Goal: Information Seeking & Learning: Learn about a topic

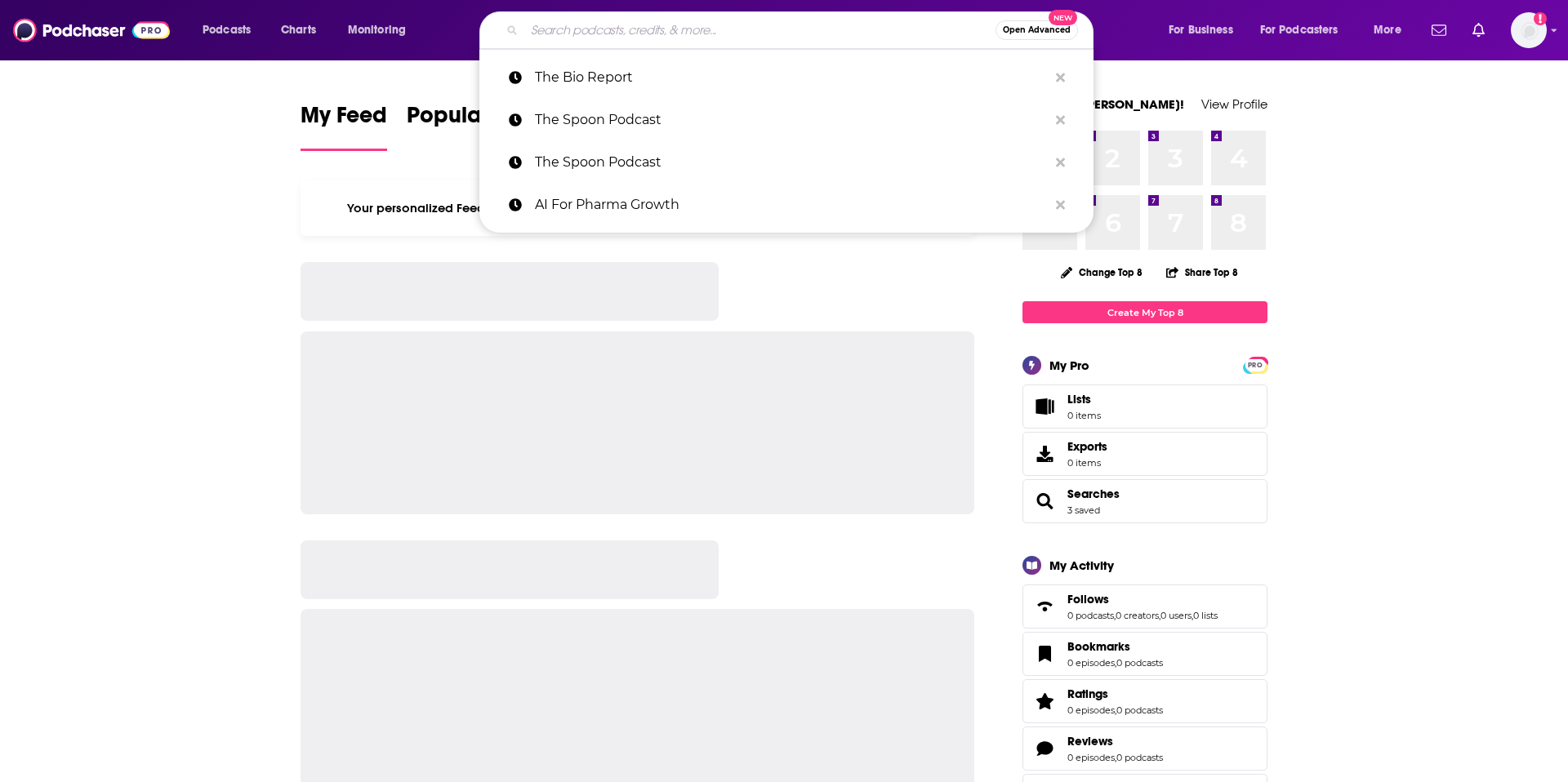
click at [890, 28] on input "Search podcasts, credits, & more..." at bounding box center [760, 30] width 471 height 26
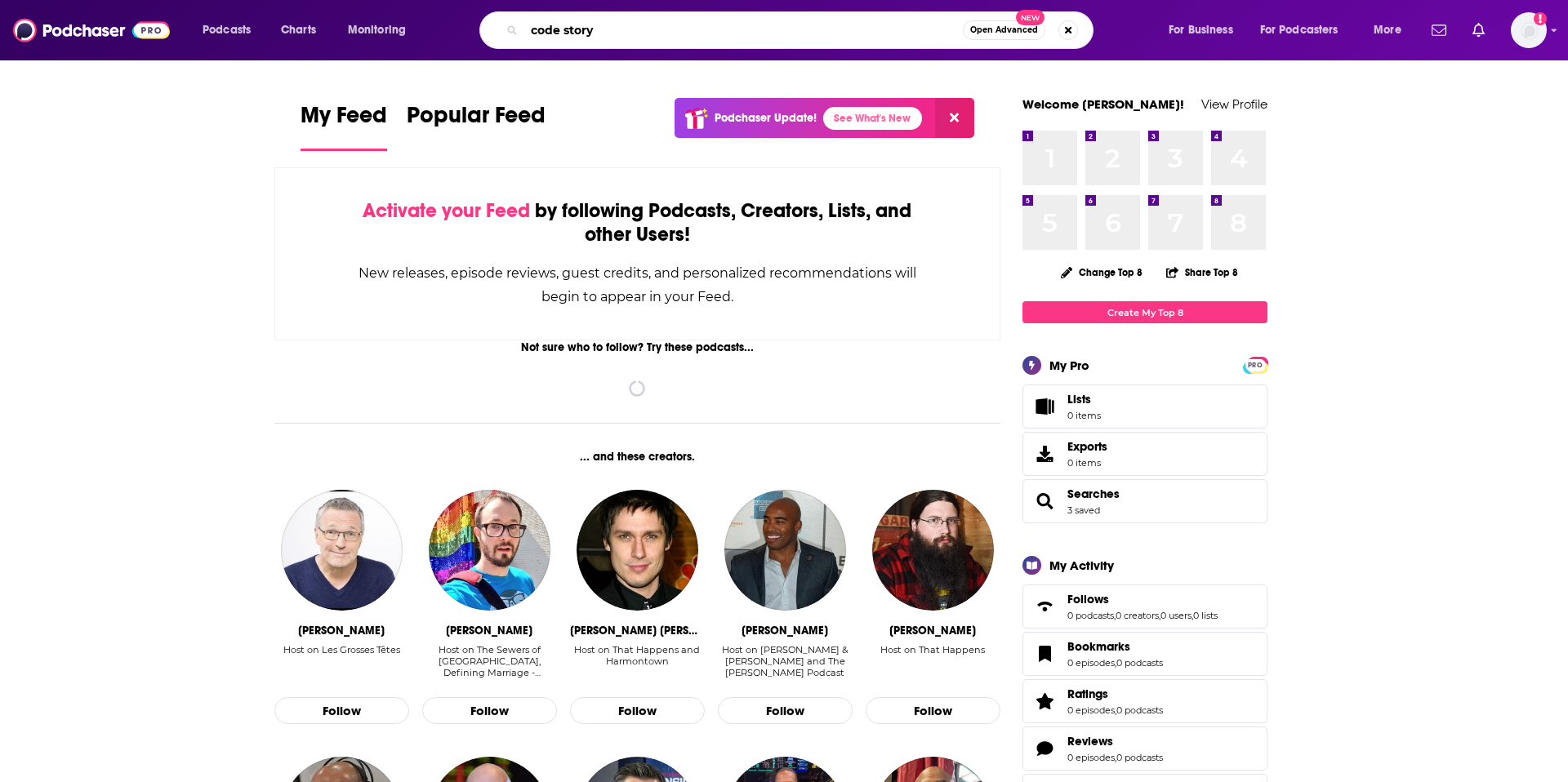
type input "code story"
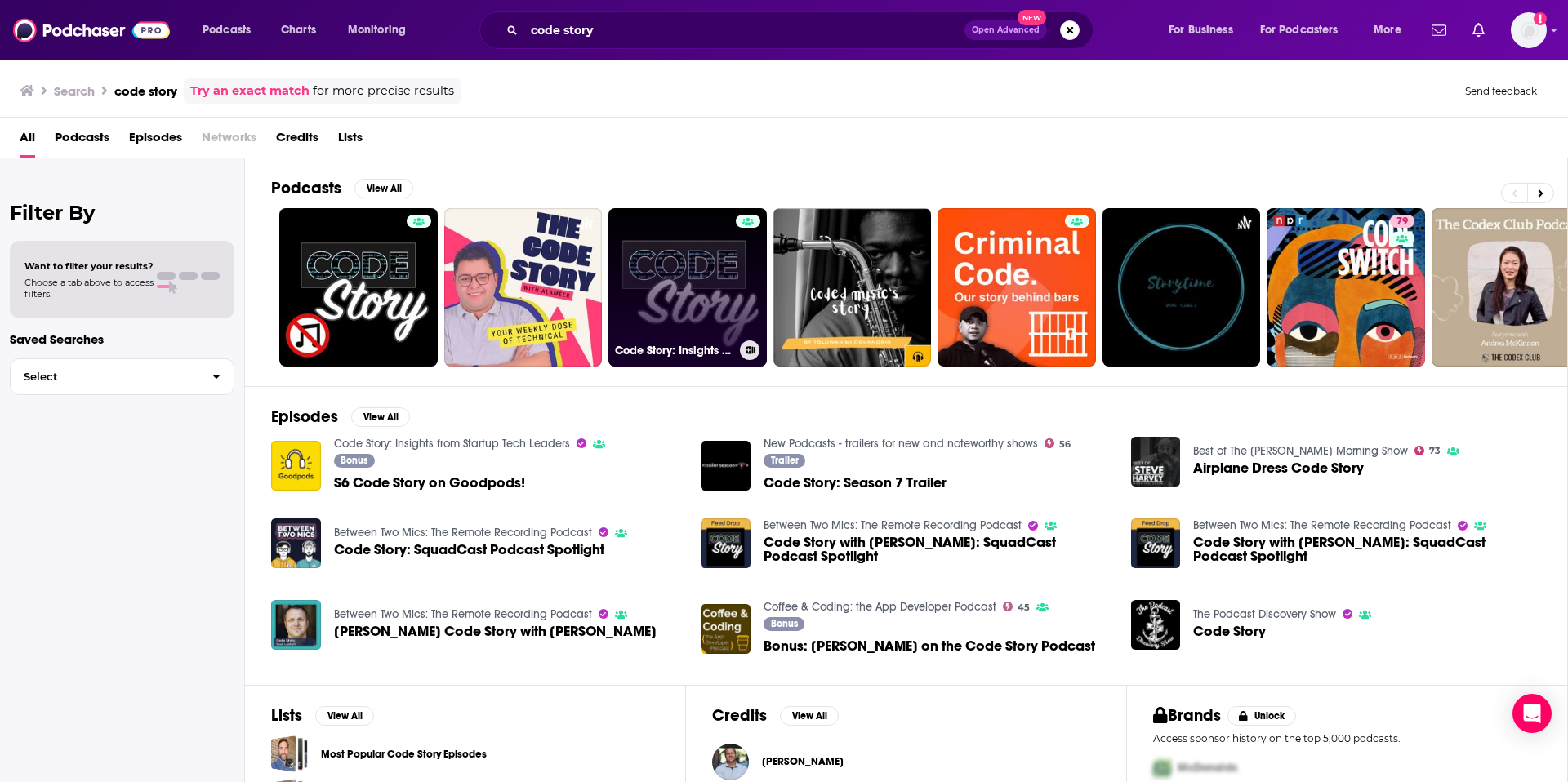
click at [673, 295] on link "Code Story: Insights from Startup Tech Leaders" at bounding box center [687, 287] width 158 height 158
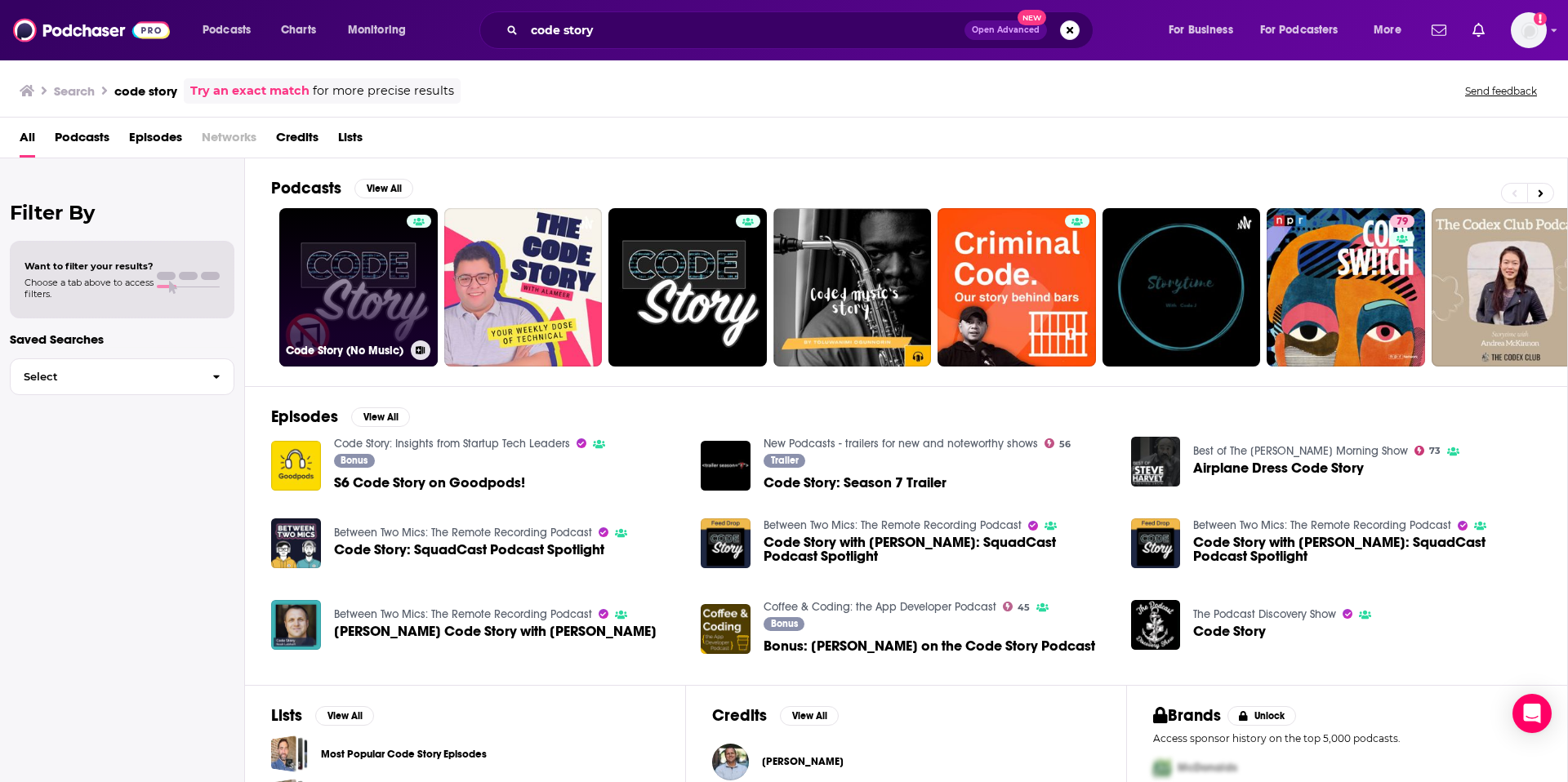
click at [352, 286] on link "Code Story (No Music)" at bounding box center [358, 287] width 158 height 158
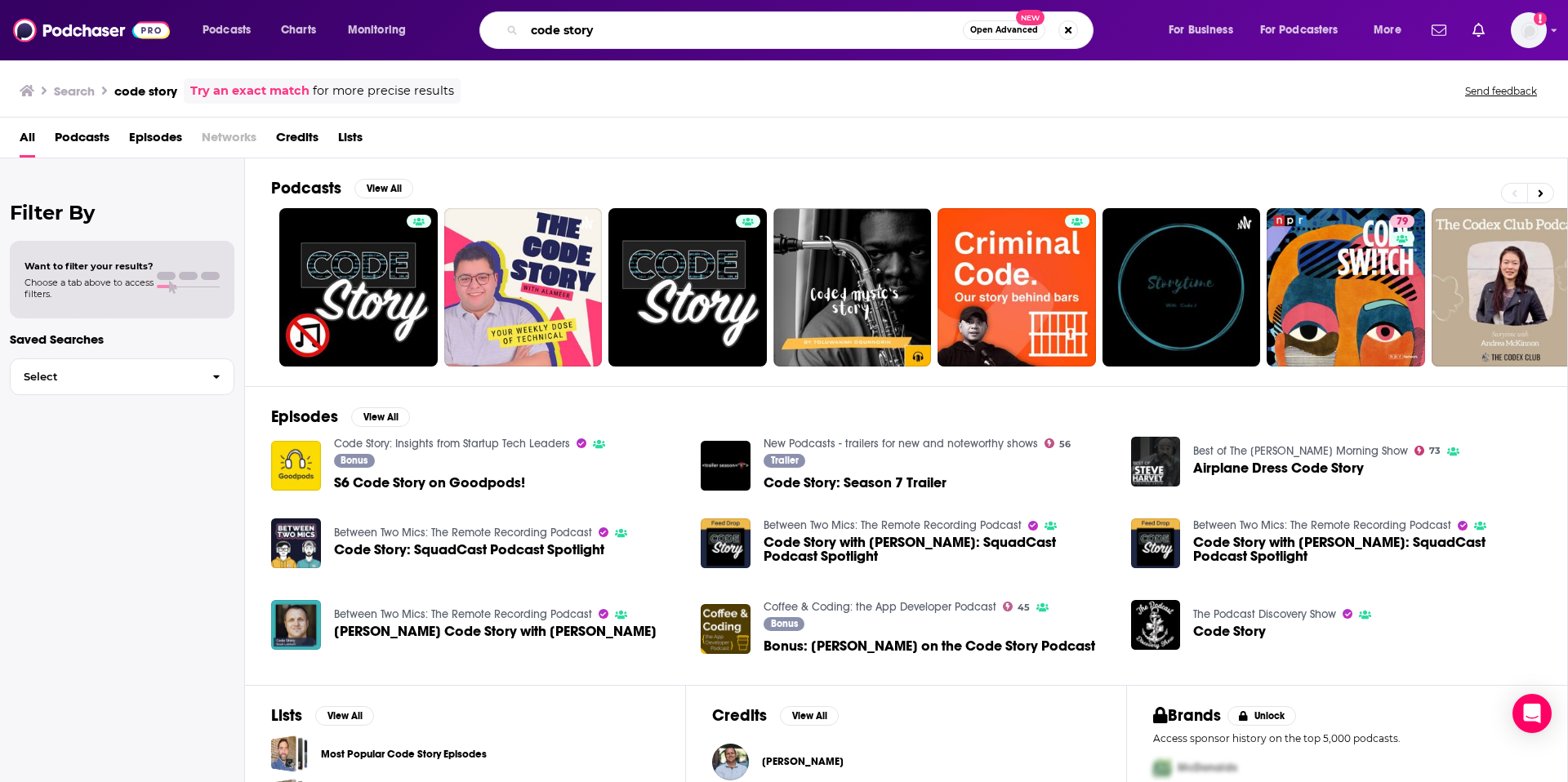
drag, startPoint x: 606, startPoint y: 35, endPoint x: 528, endPoint y: 34, distance: 78.0
click at [528, 34] on input "code story" at bounding box center [743, 30] width 438 height 26
type input "[PERSON_NAME]"
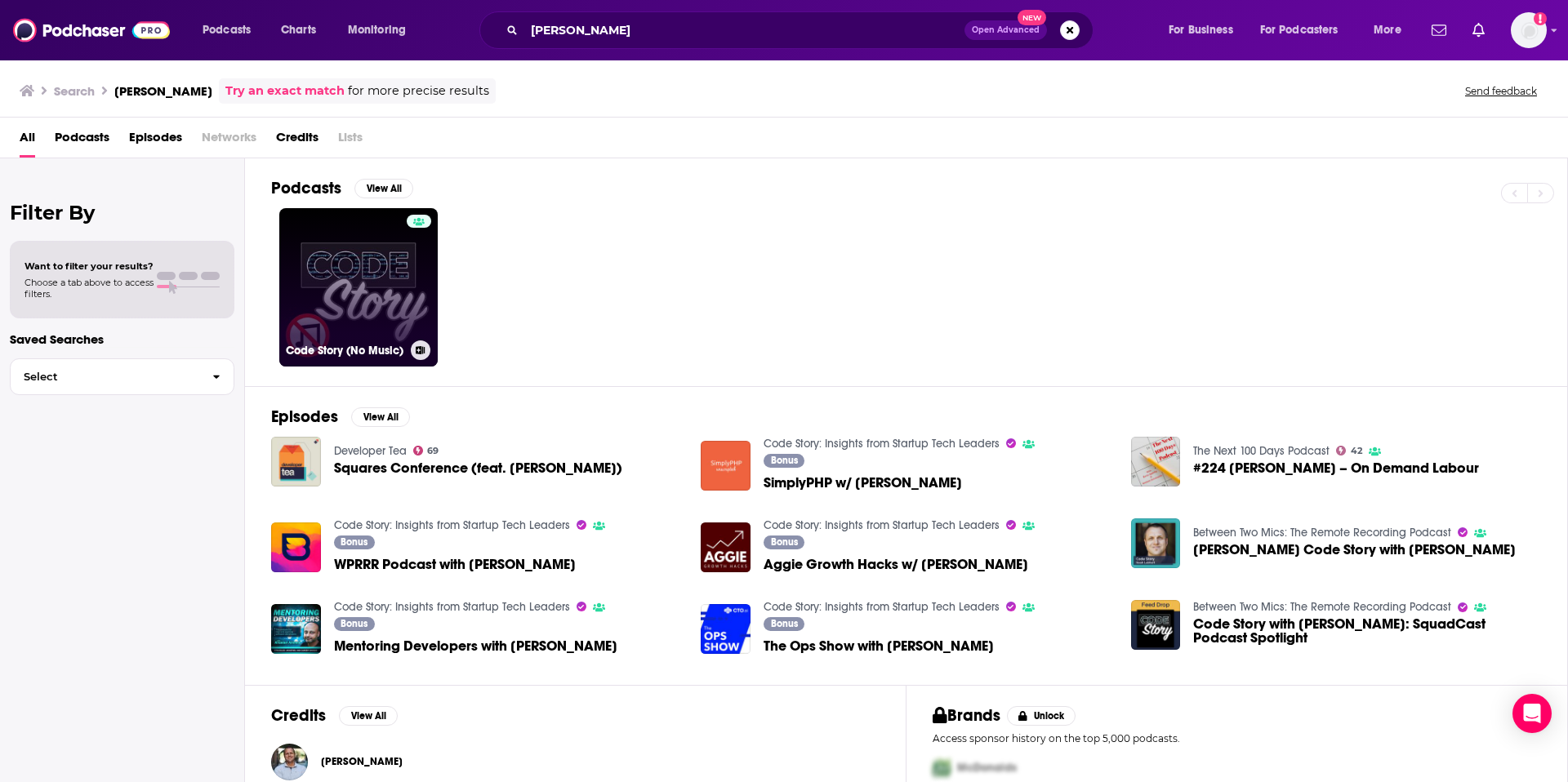
scroll to position [4, 0]
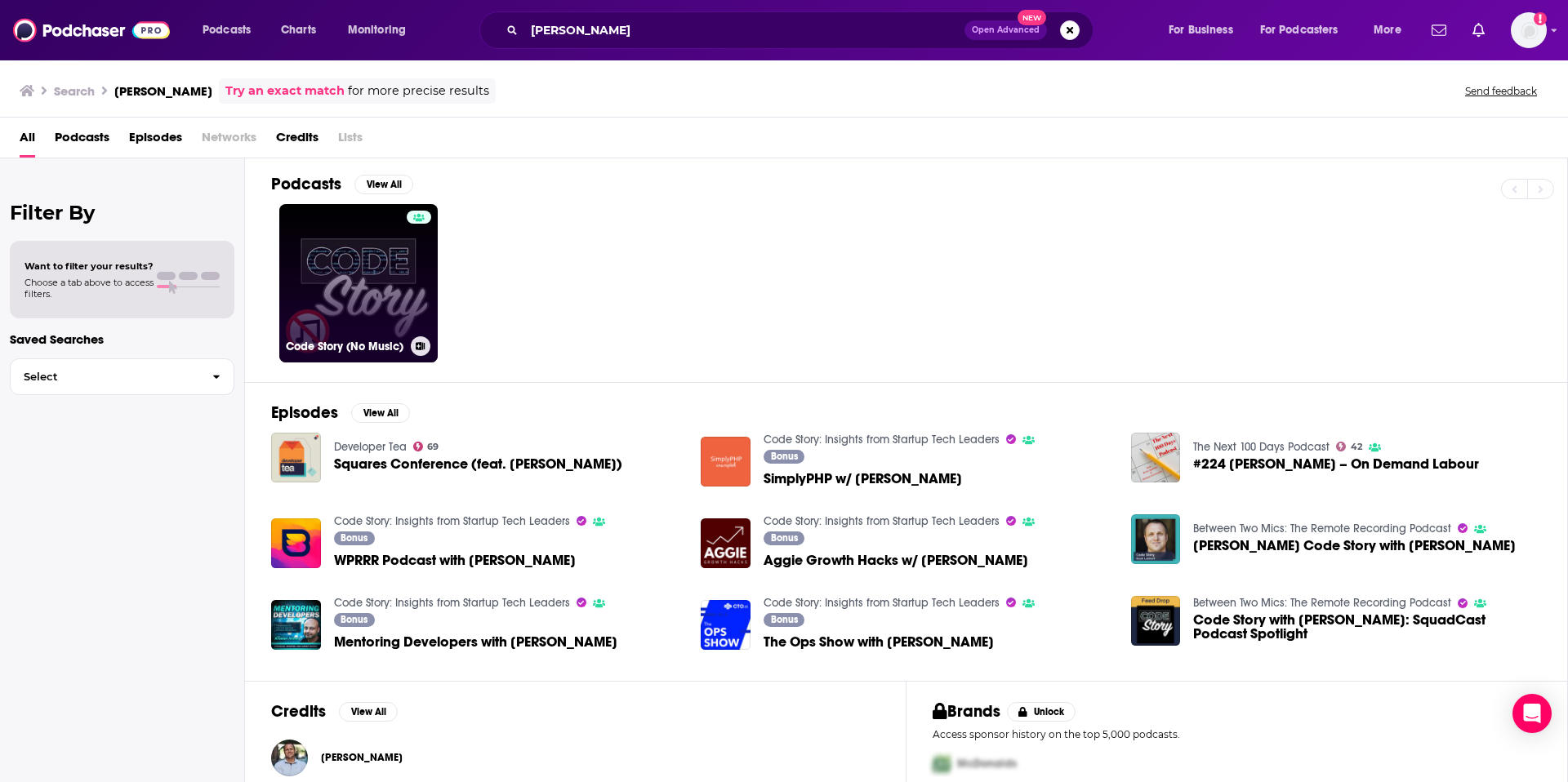
click at [406, 280] on div at bounding box center [418, 273] width 25 height 126
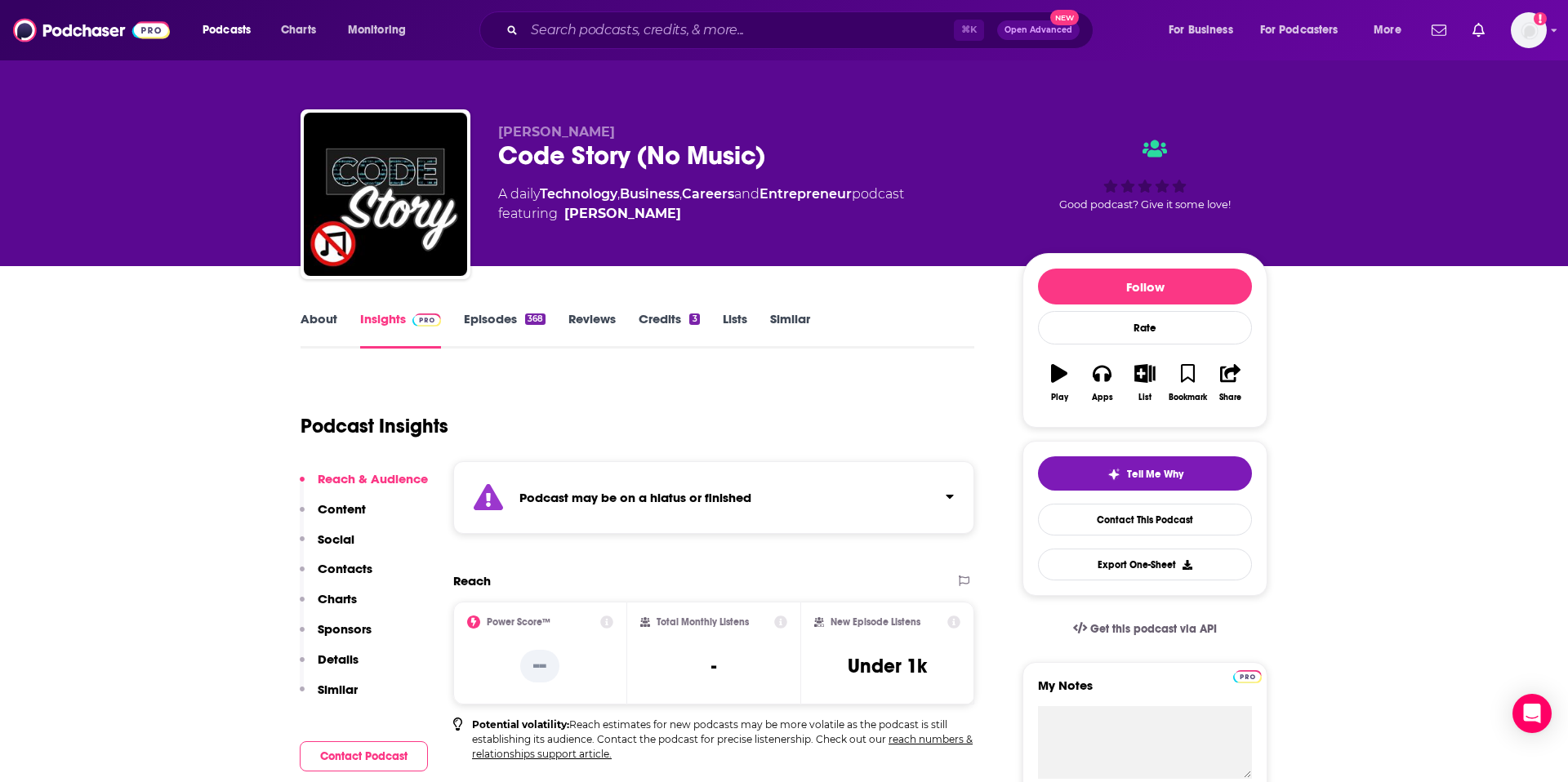
click at [305, 312] on link "About" at bounding box center [318, 330] width 37 height 38
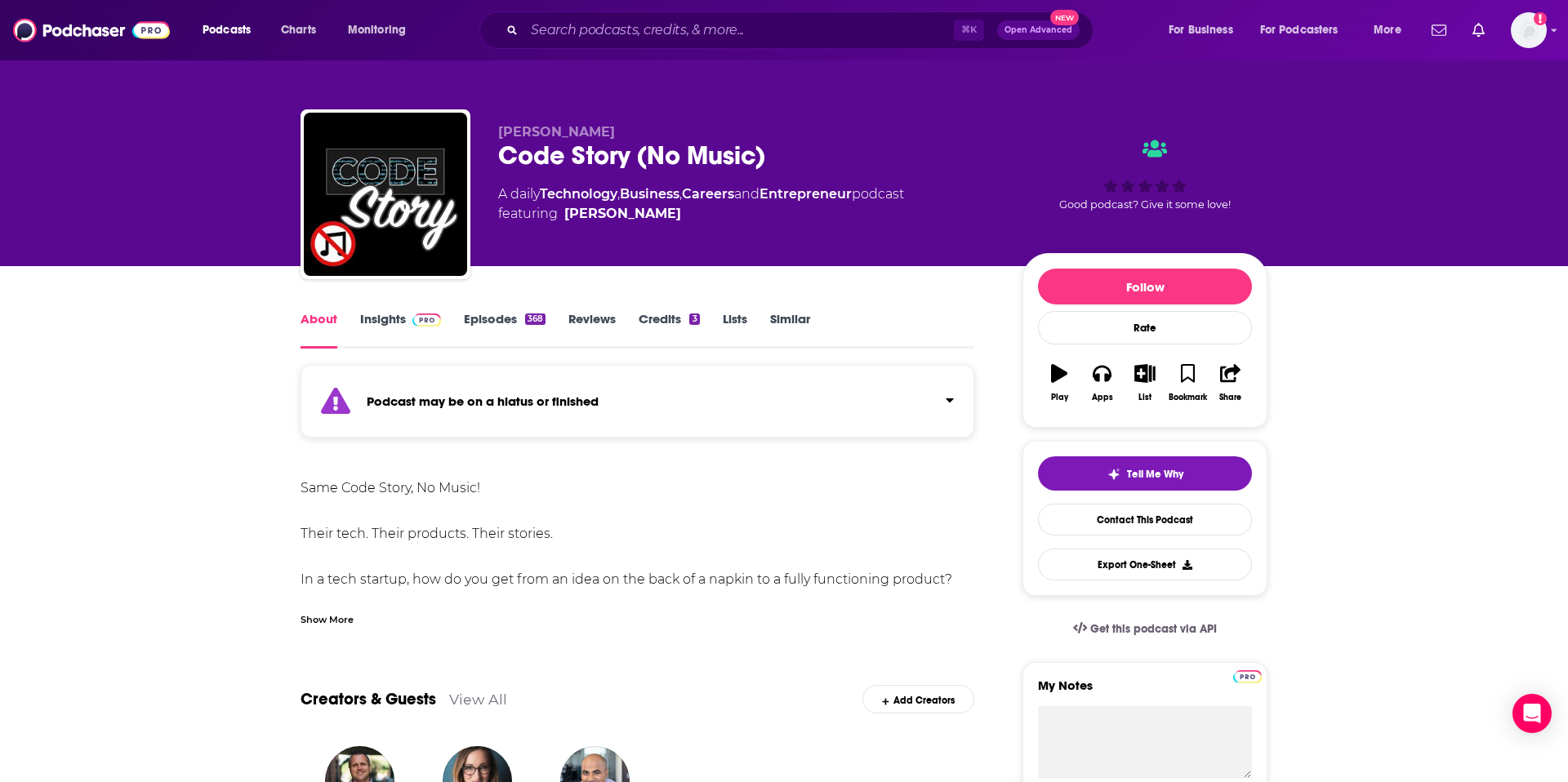
click at [320, 615] on div "Show More" at bounding box center [326, 619] width 53 height 16
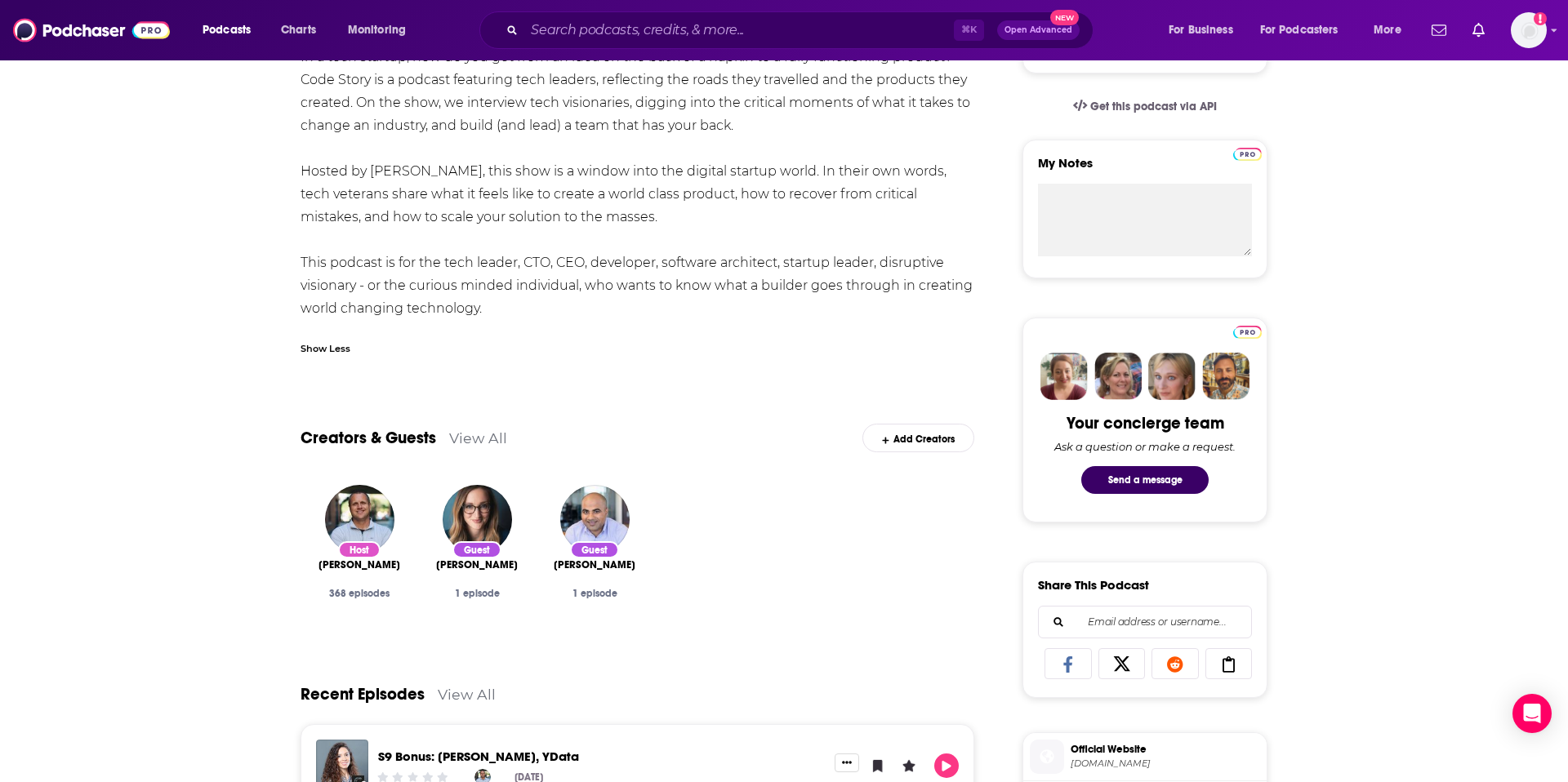
scroll to position [525, 0]
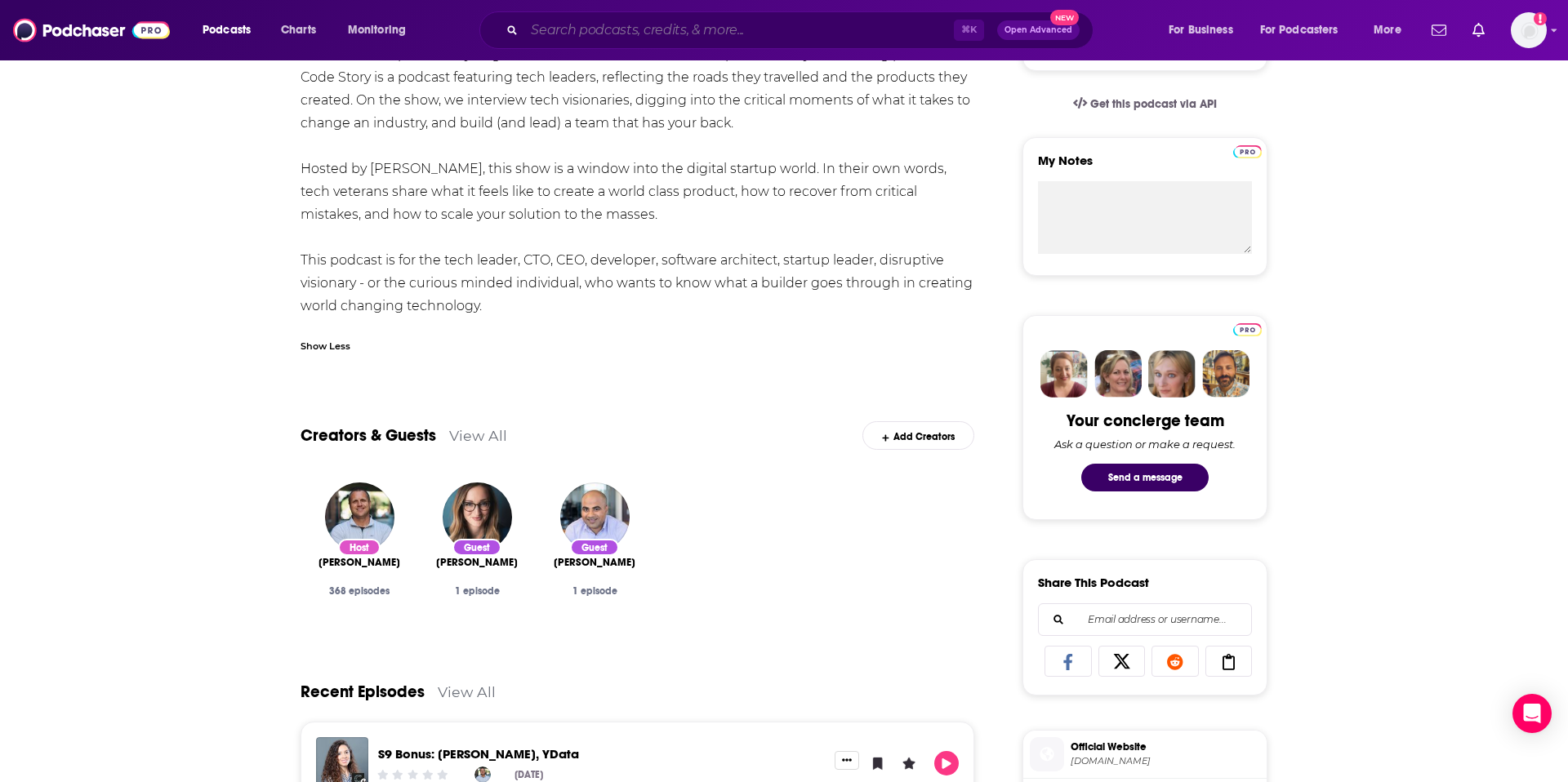
click at [620, 33] on input "Search podcasts, credits, & more..." at bounding box center [739, 30] width 429 height 26
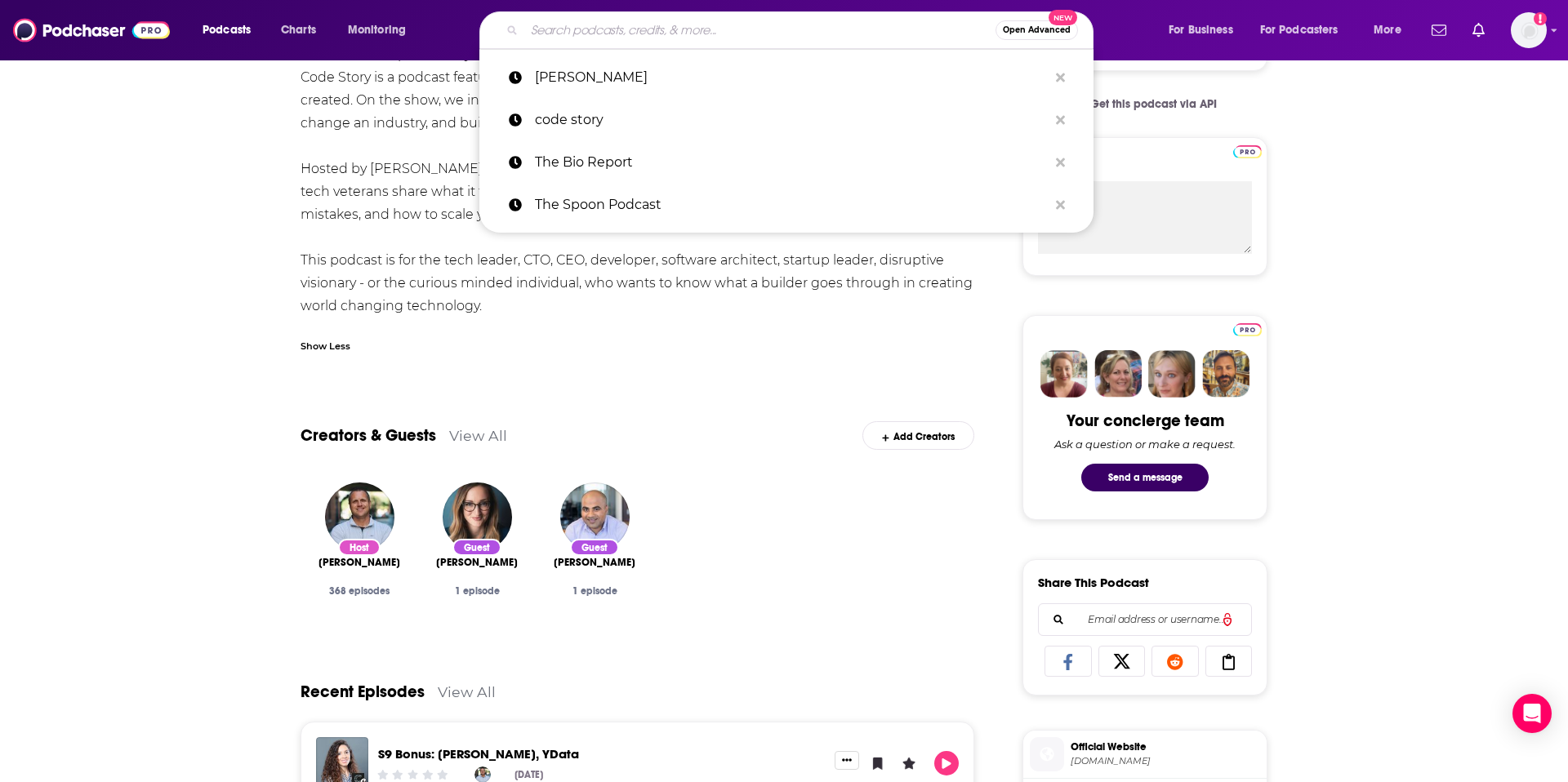
paste input "Code Story: Insights from Startup Tech Leaders"
type input "Code Story: Insights from Startup Tech Leaders"
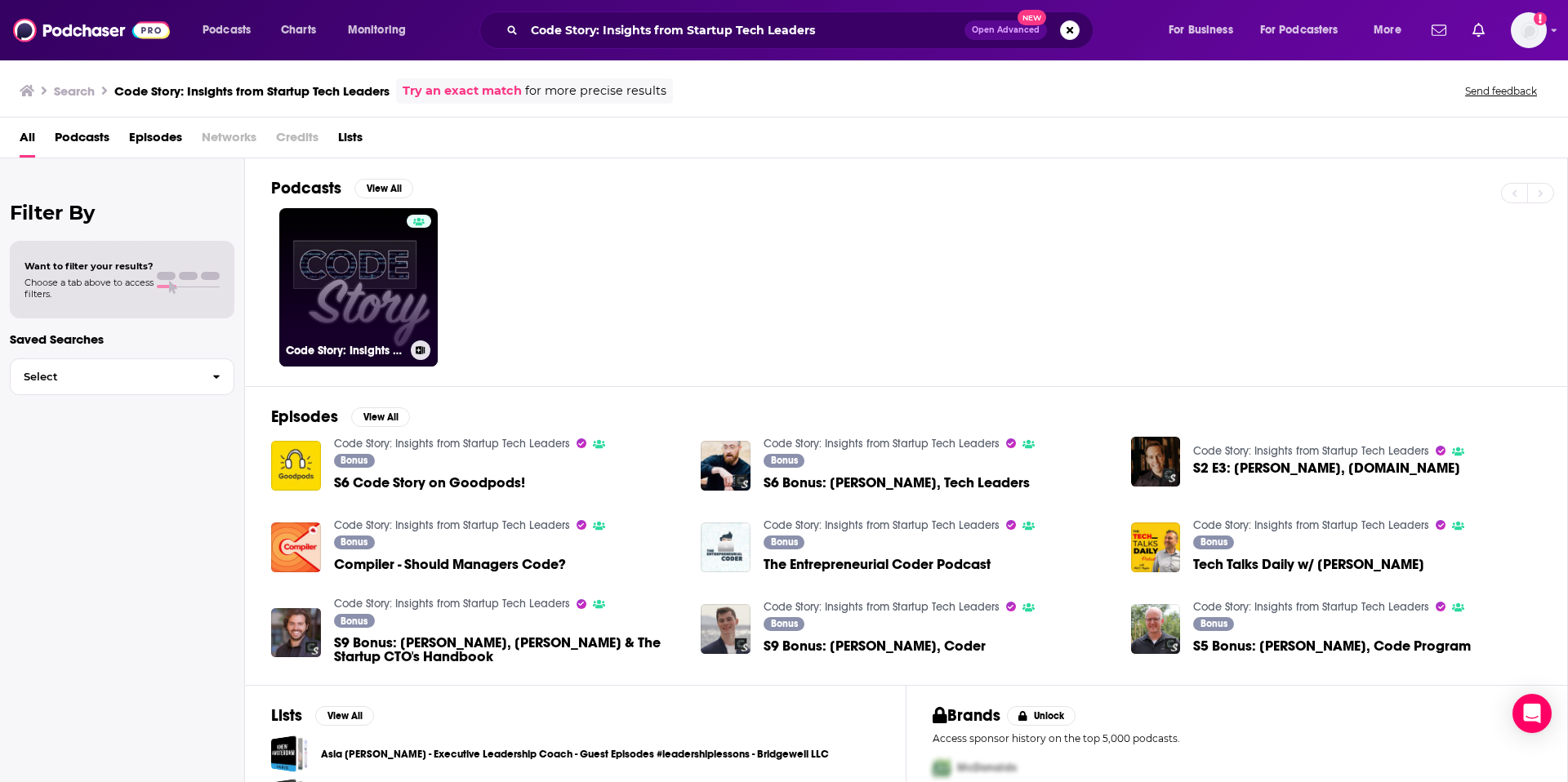
click at [335, 274] on link "Code Story: Insights from Startup Tech Leaders" at bounding box center [358, 287] width 158 height 158
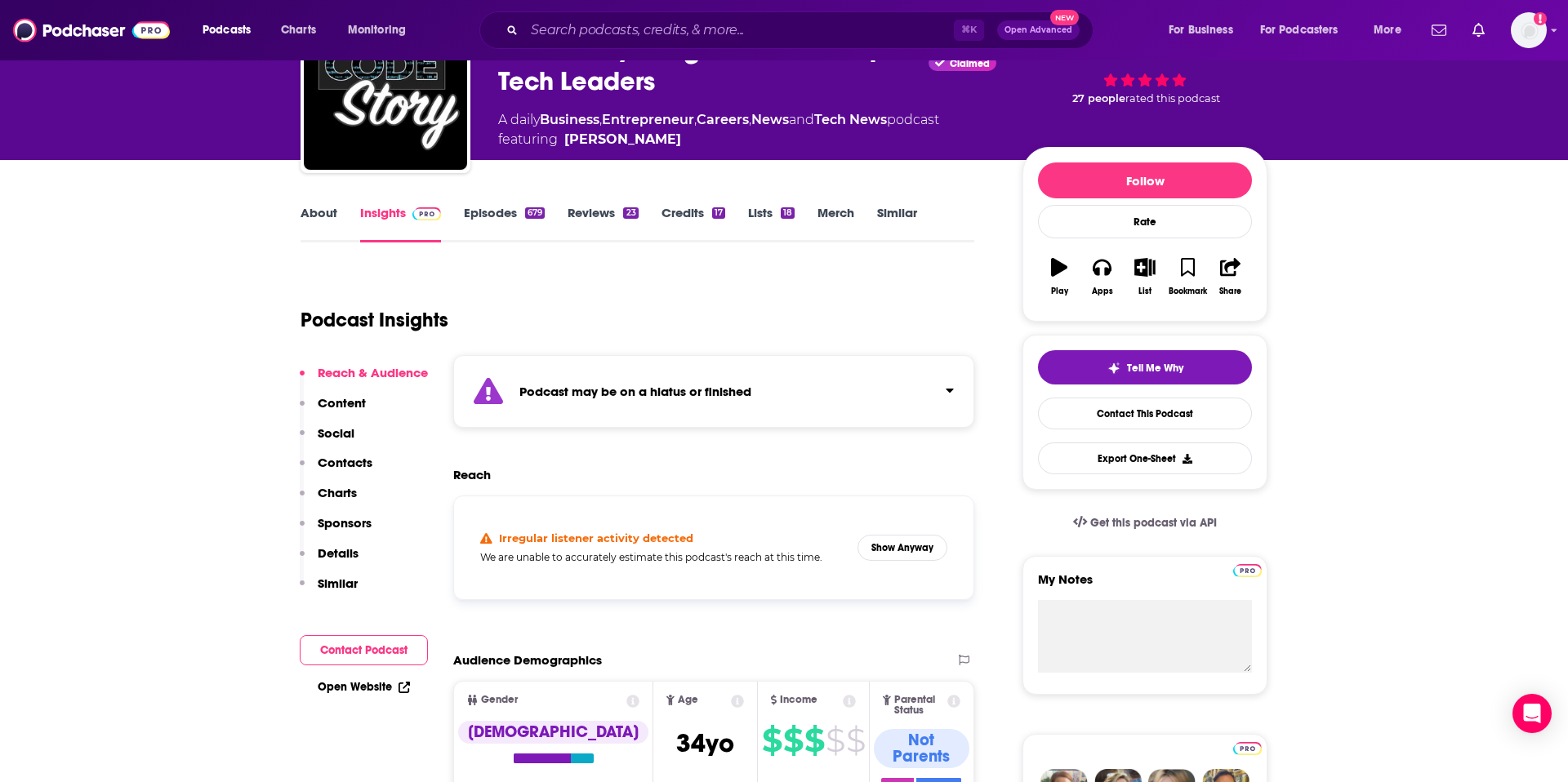
scroll to position [98, 0]
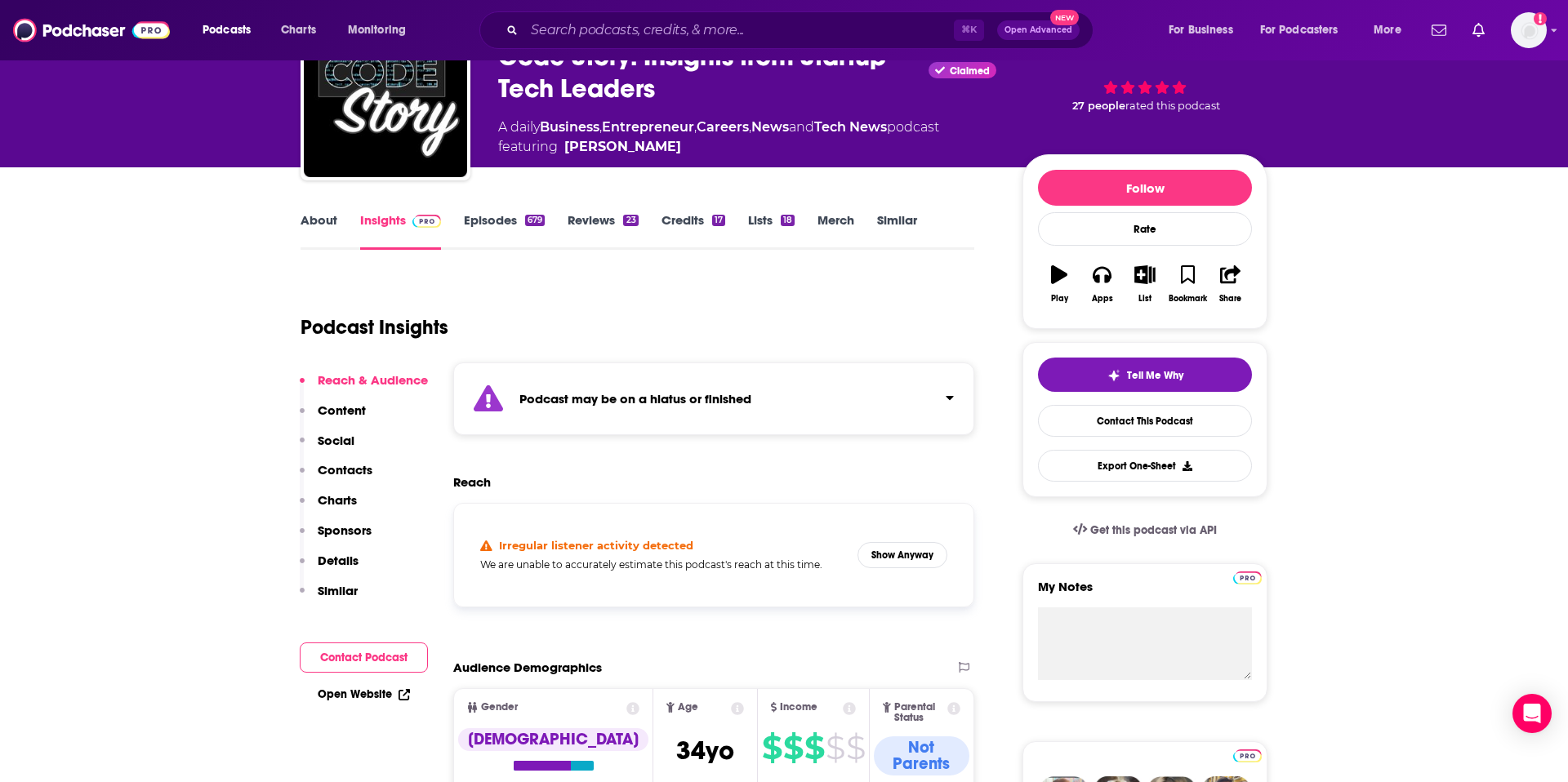
click at [921, 552] on button "Show Anyway" at bounding box center [902, 555] width 89 height 26
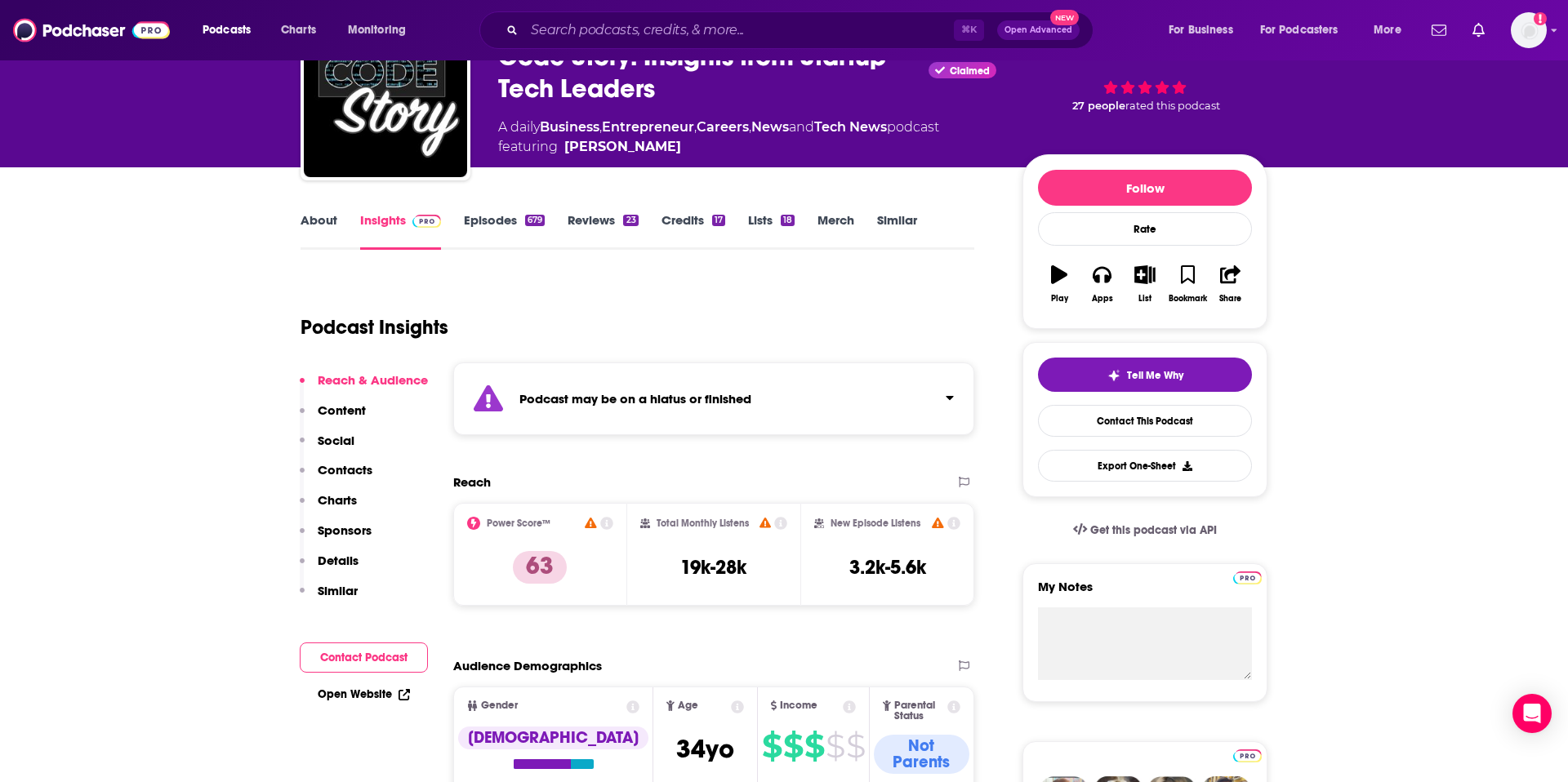
scroll to position [90, 0]
